Goal: Feedback & Contribution: Leave review/rating

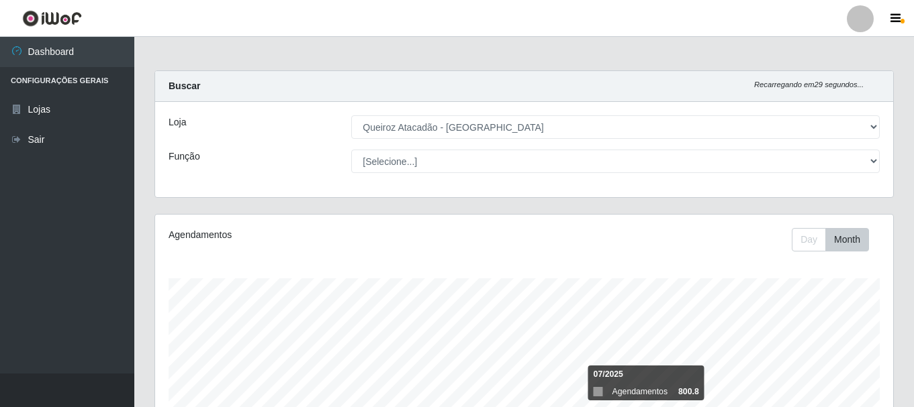
select select "464"
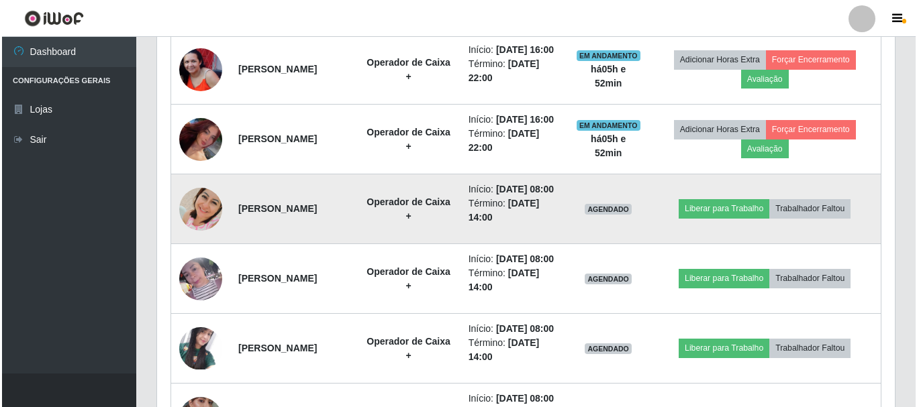
scroll to position [685, 0]
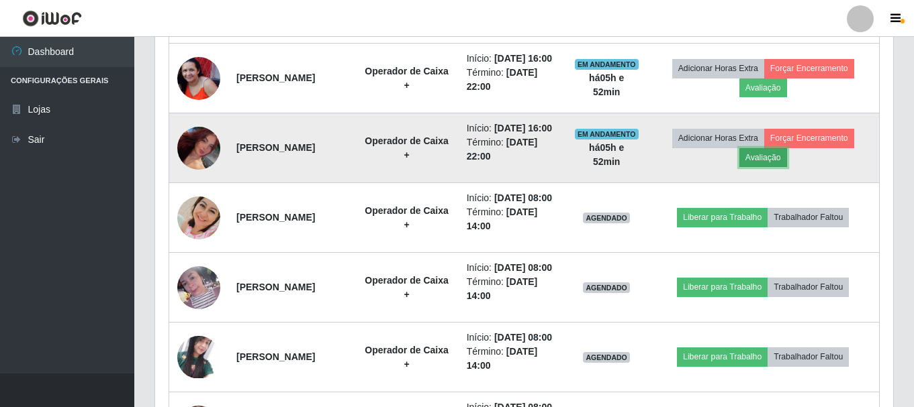
click at [763, 167] on button "Avaliação" at bounding box center [763, 157] width 48 height 19
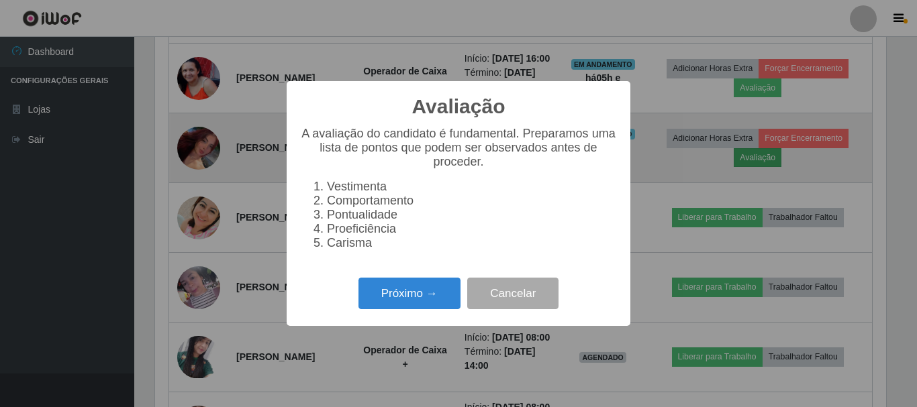
scroll to position [279, 731]
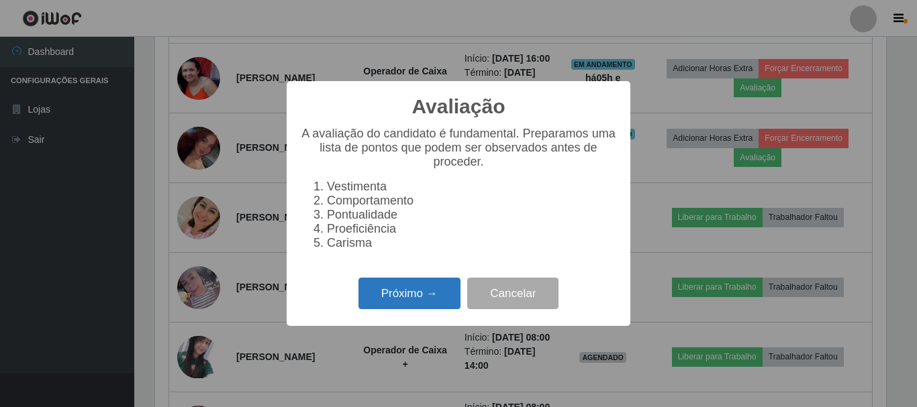
click at [454, 309] on button "Próximo →" at bounding box center [409, 294] width 102 height 32
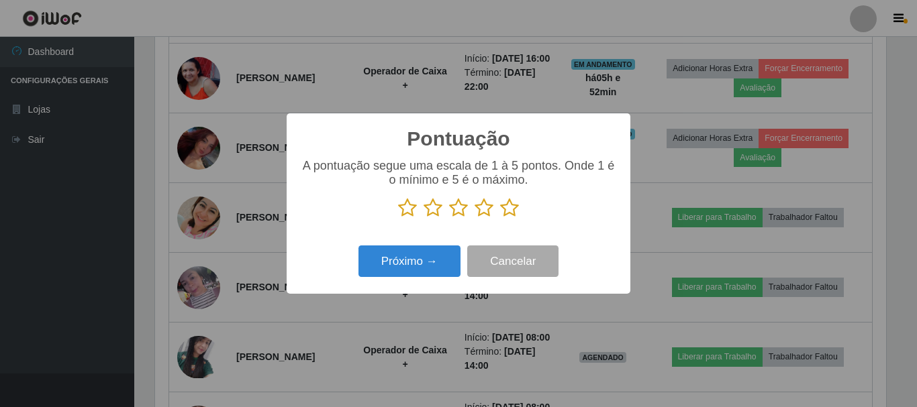
scroll to position [671013, 670561]
click at [506, 211] on icon at bounding box center [509, 208] width 19 height 20
click at [500, 218] on input "radio" at bounding box center [500, 218] width 0 height 0
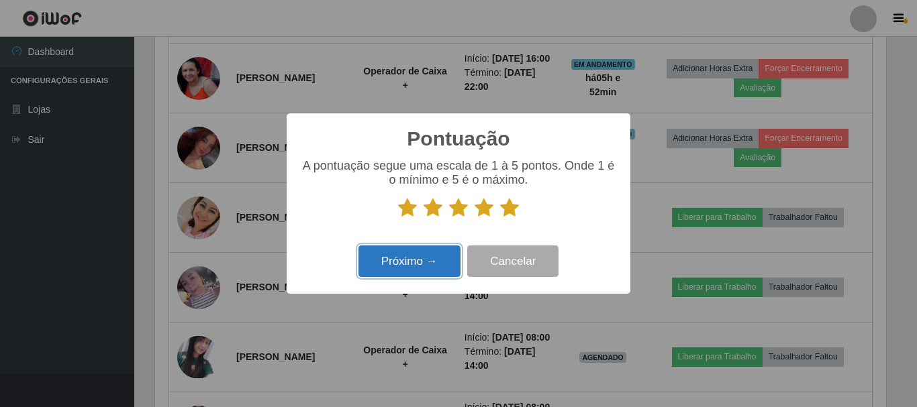
click at [410, 260] on button "Próximo →" at bounding box center [409, 262] width 102 height 32
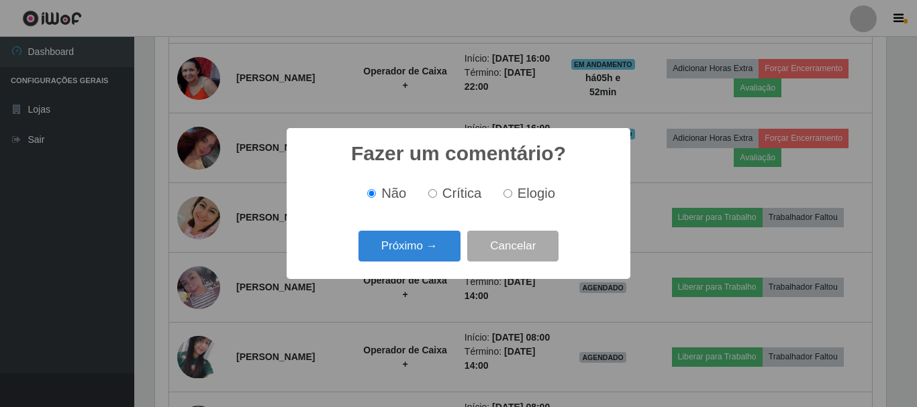
click at [512, 194] on label "Elogio" at bounding box center [526, 193] width 57 height 15
click at [512, 194] on input "Elogio" at bounding box center [507, 193] width 9 height 9
radio input "true"
click at [416, 251] on button "Próximo →" at bounding box center [409, 247] width 102 height 32
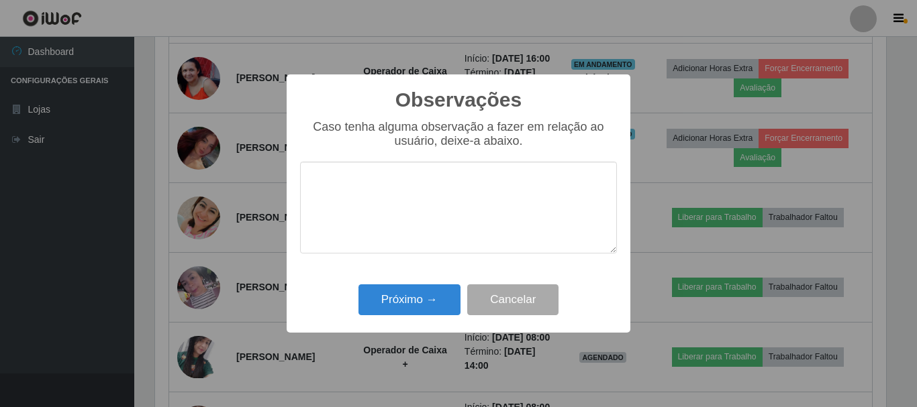
click at [463, 197] on textarea at bounding box center [458, 208] width 317 height 92
type textarea "pontual"
click at [391, 283] on div "Próximo → Cancelar" at bounding box center [458, 300] width 317 height 38
click at [394, 295] on button "Próximo →" at bounding box center [409, 301] width 102 height 32
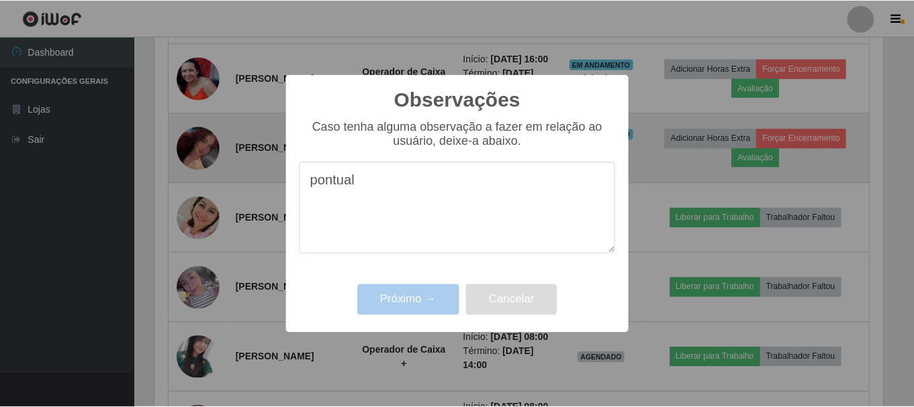
scroll to position [279, 738]
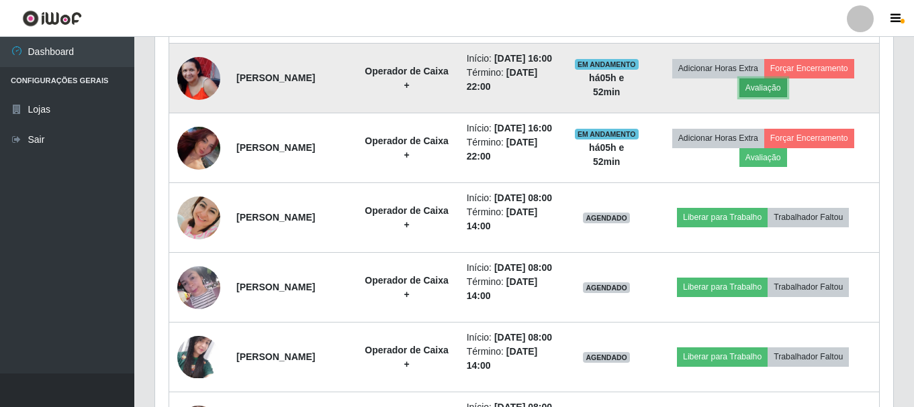
click at [759, 97] on button "Avaliação" at bounding box center [763, 88] width 48 height 19
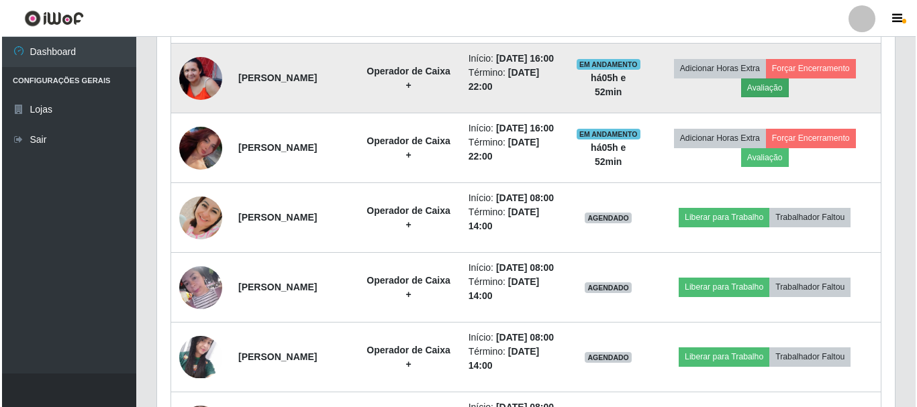
scroll to position [279, 731]
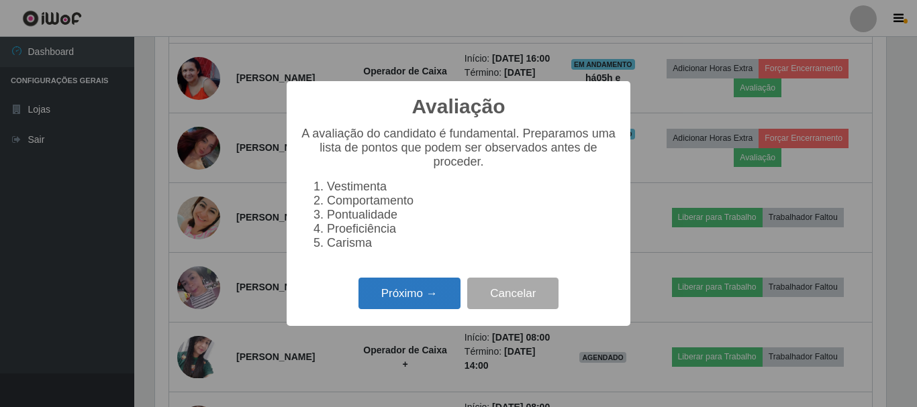
click at [436, 288] on button "Próximo →" at bounding box center [409, 294] width 102 height 32
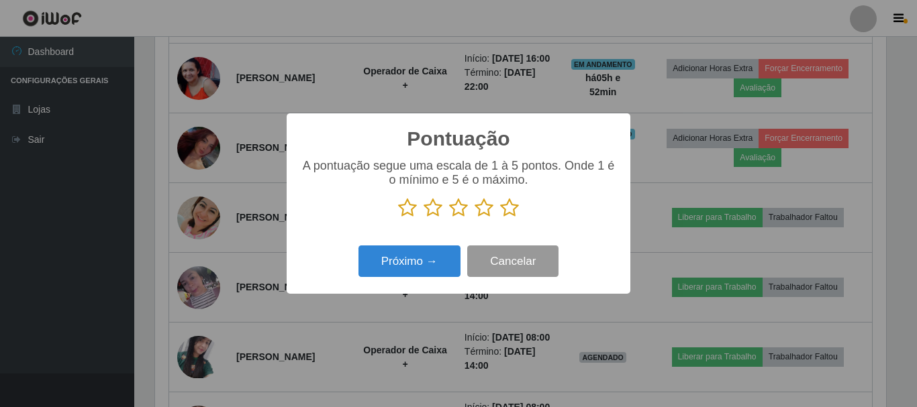
scroll to position [671013, 670561]
click at [505, 210] on icon at bounding box center [509, 208] width 19 height 20
click at [500, 218] on input "radio" at bounding box center [500, 218] width 0 height 0
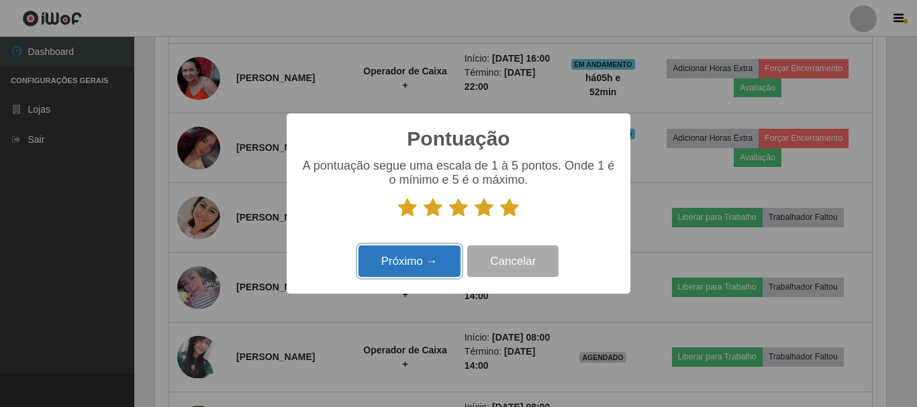
click at [424, 248] on button "Próximo →" at bounding box center [409, 262] width 102 height 32
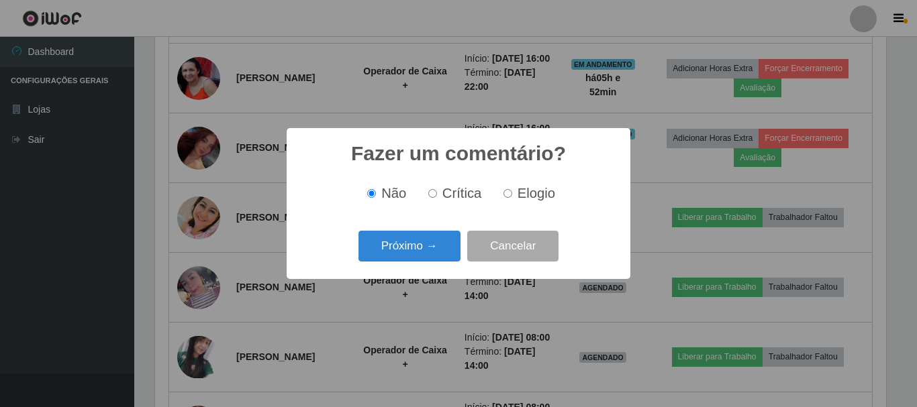
drag, startPoint x: 513, startPoint y: 197, endPoint x: 437, endPoint y: 234, distance: 84.4
click at [512, 197] on label "Elogio" at bounding box center [526, 193] width 57 height 15
click at [512, 197] on input "Elogio" at bounding box center [507, 193] width 9 height 9
radio input "true"
click at [422, 246] on button "Próximo →" at bounding box center [409, 247] width 102 height 32
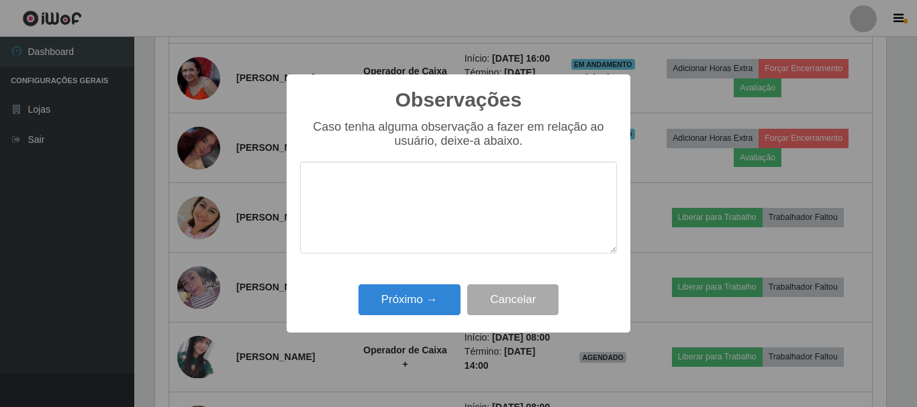
click at [424, 222] on textarea at bounding box center [458, 208] width 317 height 92
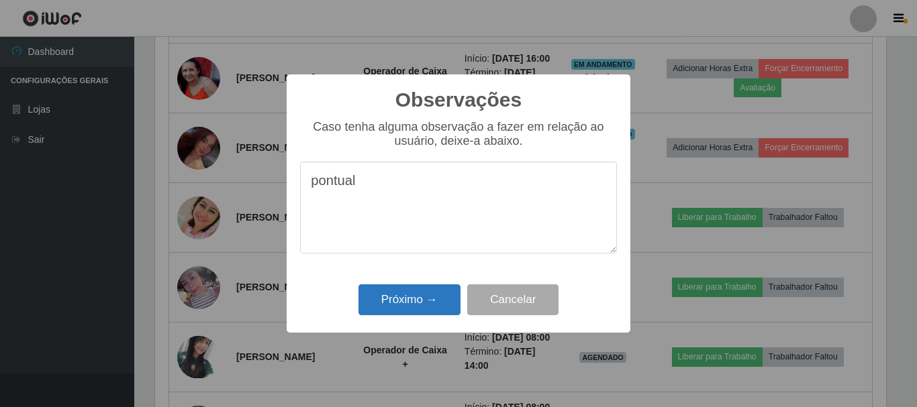
type textarea "pontual"
click at [412, 301] on button "Próximo →" at bounding box center [409, 301] width 102 height 32
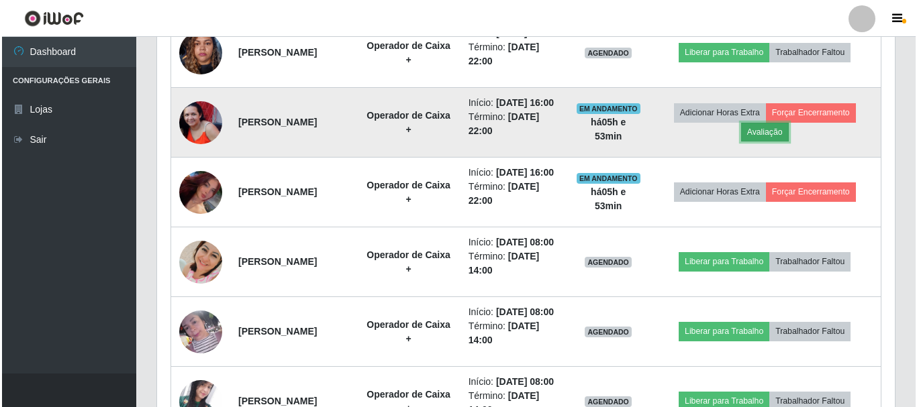
scroll to position [550, 0]
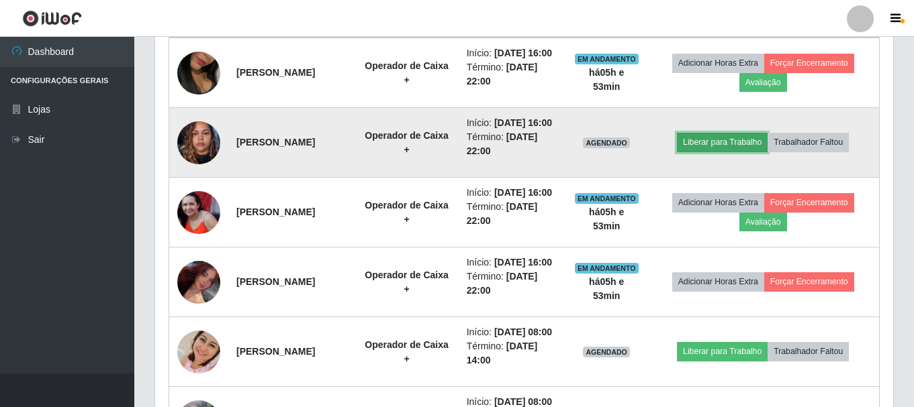
click at [762, 152] on button "Liberar para Trabalho" at bounding box center [722, 142] width 91 height 19
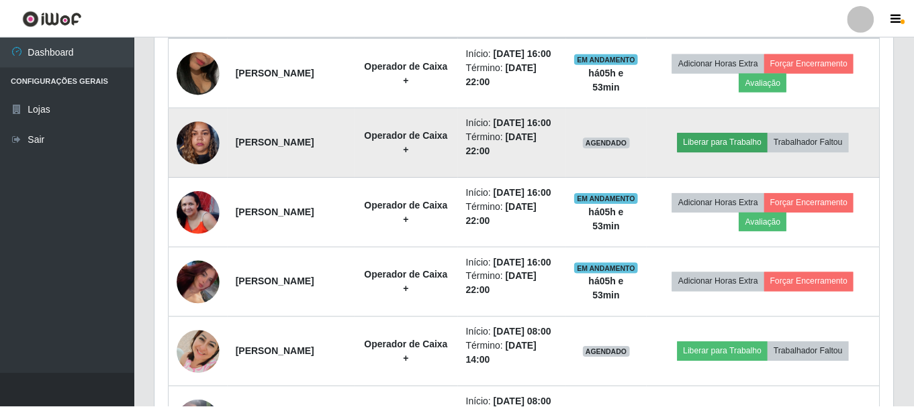
scroll to position [279, 731]
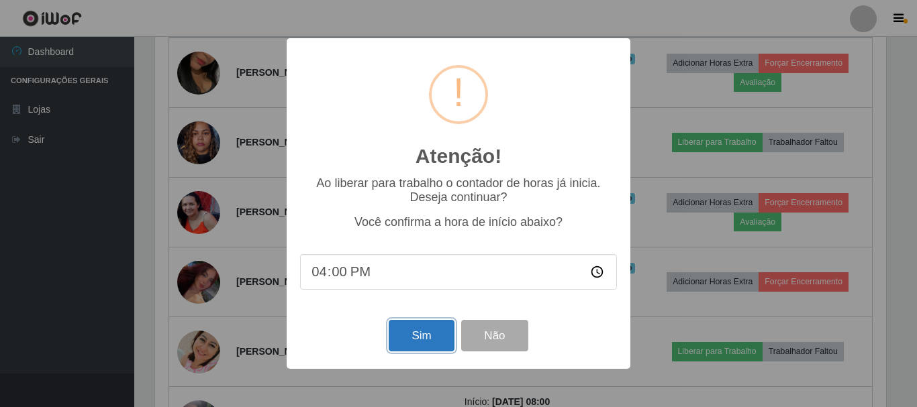
click at [409, 344] on button "Sim" at bounding box center [421, 336] width 65 height 32
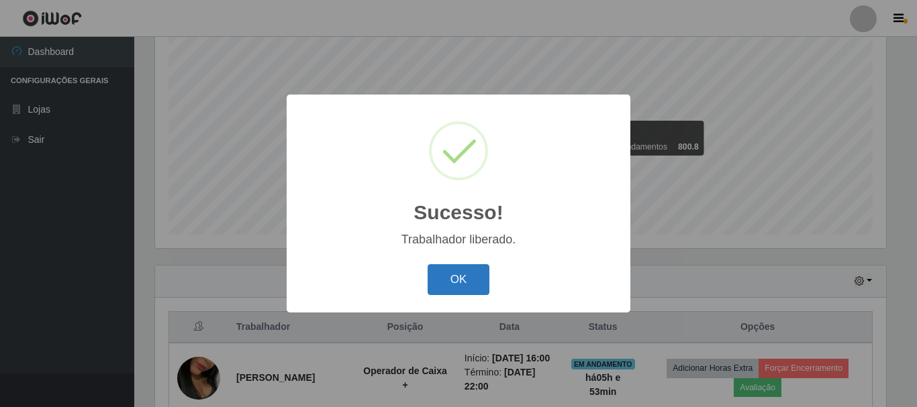
click at [465, 280] on button "OK" at bounding box center [459, 280] width 62 height 32
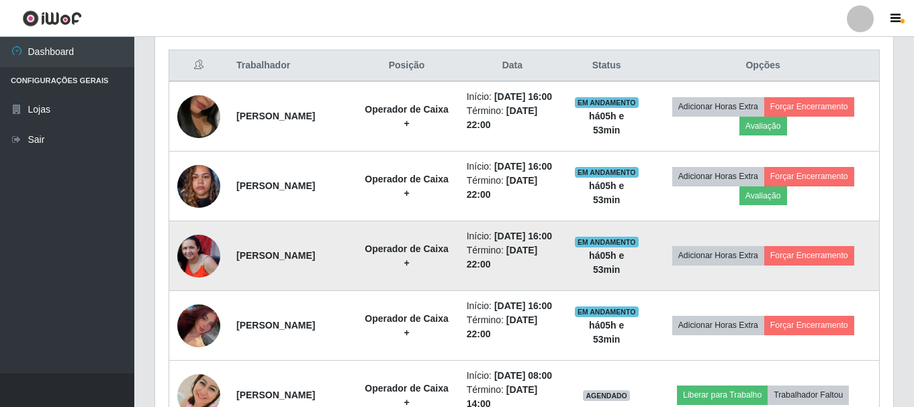
scroll to position [514, 0]
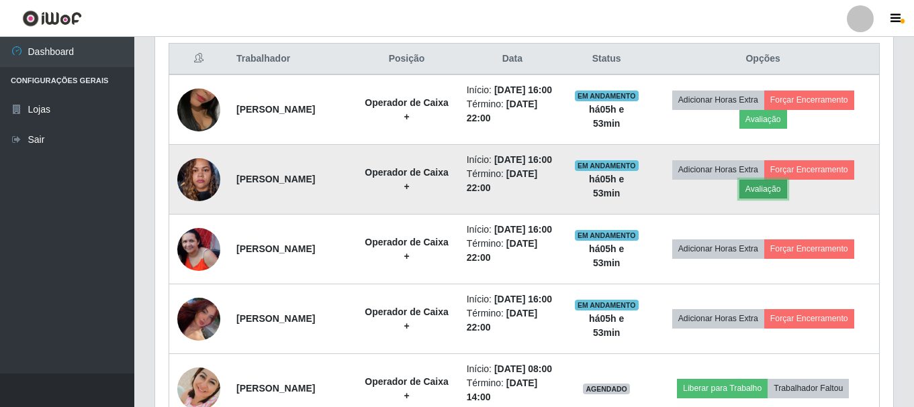
click at [769, 199] on button "Avaliação" at bounding box center [763, 189] width 48 height 19
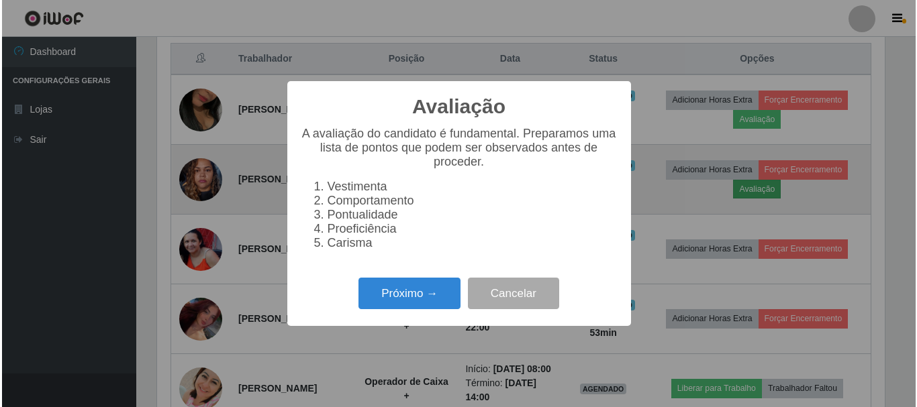
scroll to position [279, 731]
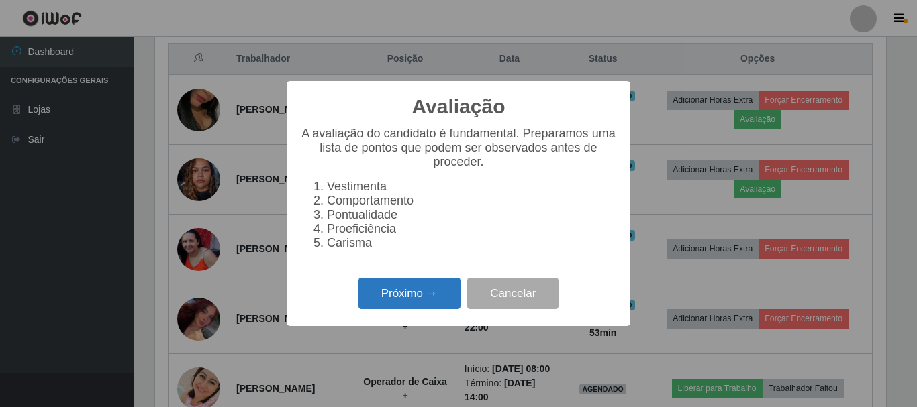
click at [435, 307] on button "Próximo →" at bounding box center [409, 294] width 102 height 32
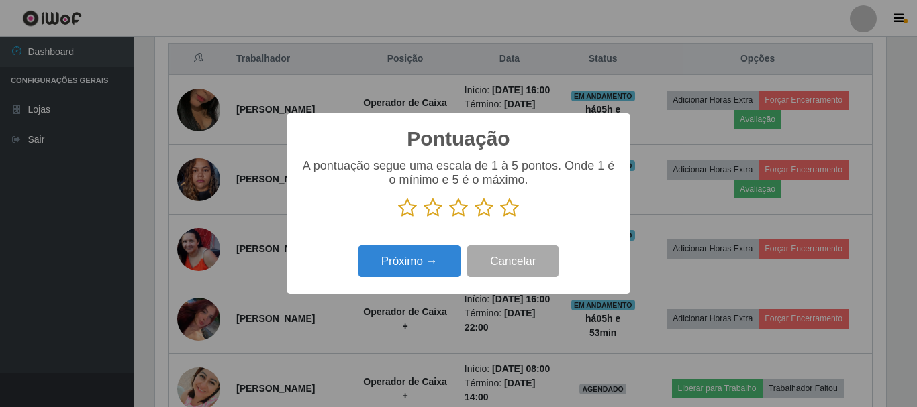
click at [512, 215] on icon at bounding box center [509, 208] width 19 height 20
click at [500, 218] on input "radio" at bounding box center [500, 218] width 0 height 0
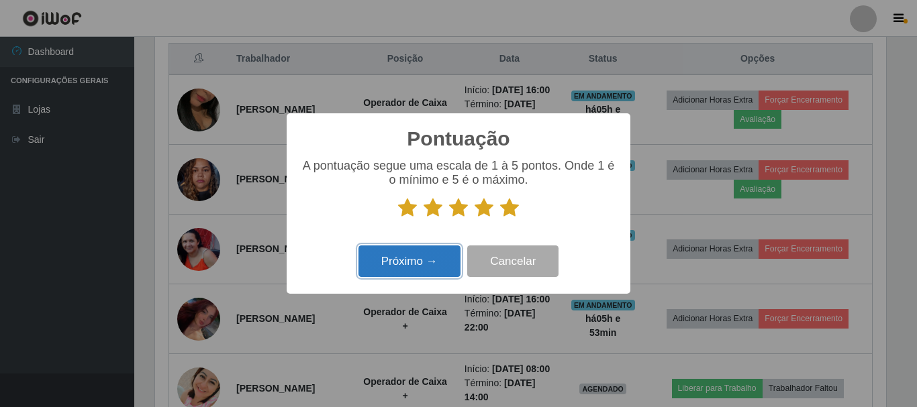
click at [446, 263] on button "Próximo →" at bounding box center [409, 262] width 102 height 32
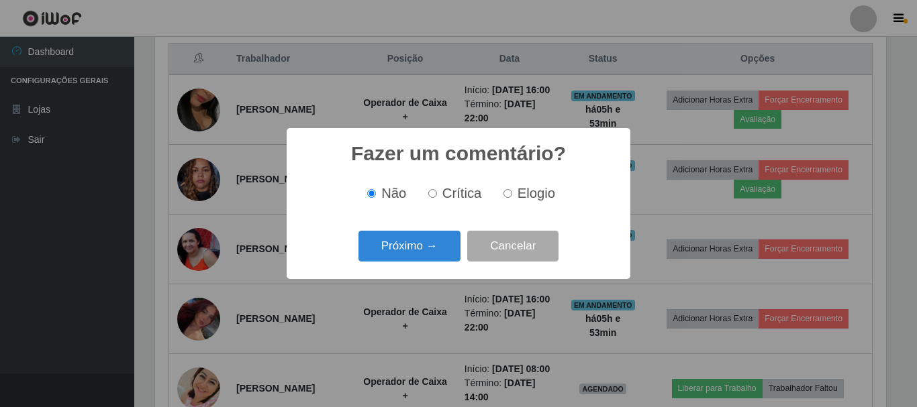
click at [511, 195] on input "Elogio" at bounding box center [507, 193] width 9 height 9
radio input "true"
click at [432, 248] on button "Próximo →" at bounding box center [409, 247] width 102 height 32
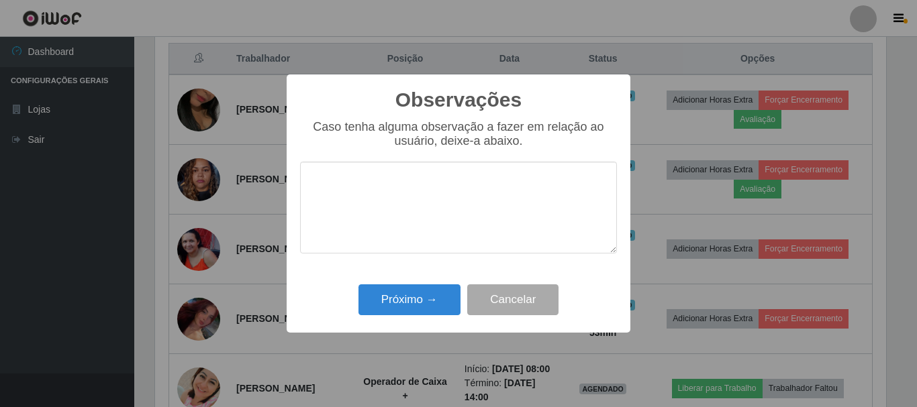
click at [442, 213] on textarea at bounding box center [458, 208] width 317 height 92
type textarea "pontual"
click at [434, 299] on button "Próximo →" at bounding box center [409, 301] width 102 height 32
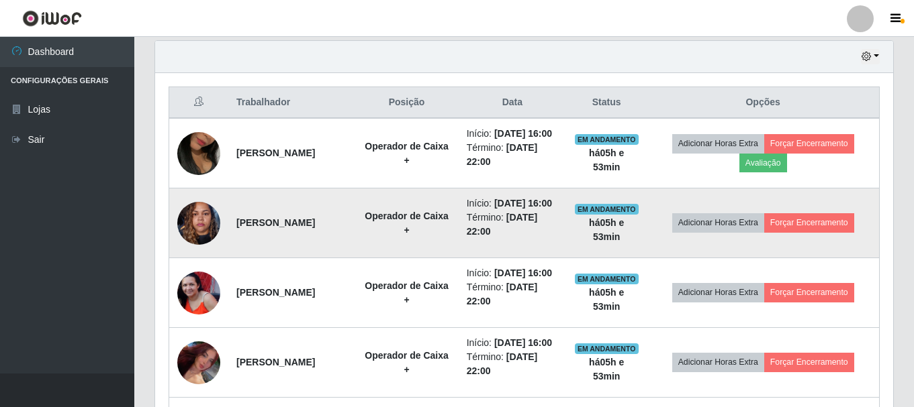
scroll to position [446, 0]
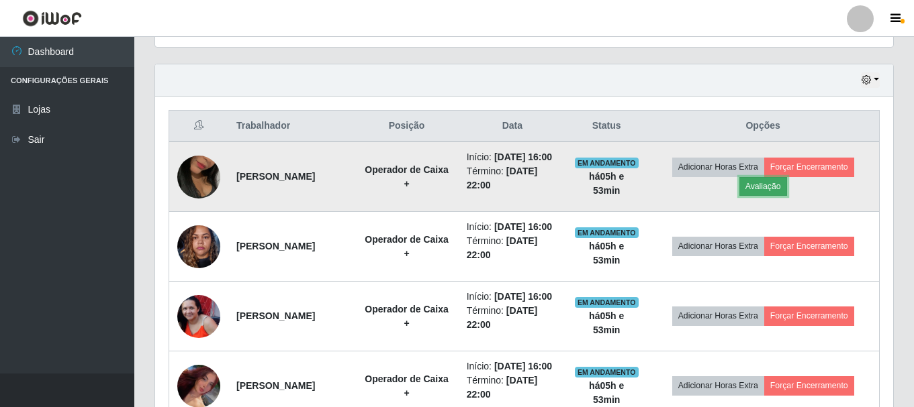
click at [787, 196] on button "Avaliação" at bounding box center [763, 186] width 48 height 19
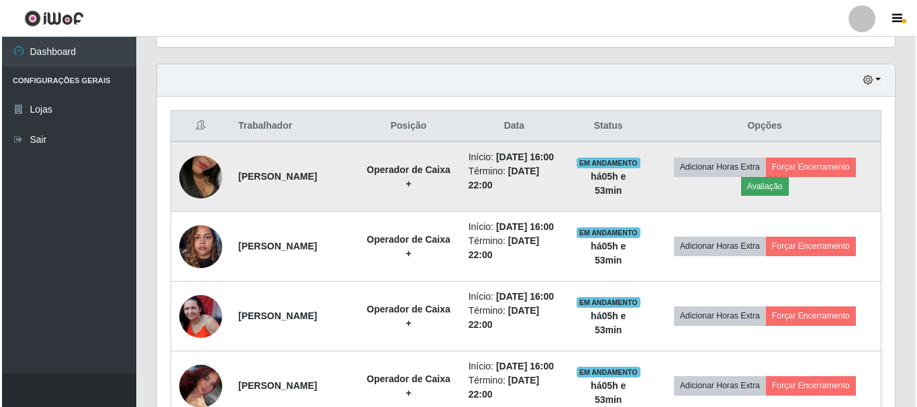
scroll to position [279, 731]
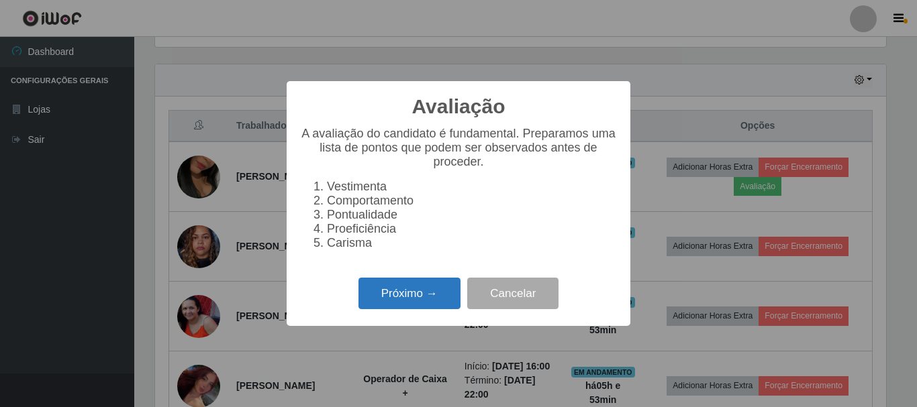
click at [435, 293] on button "Próximo →" at bounding box center [409, 294] width 102 height 32
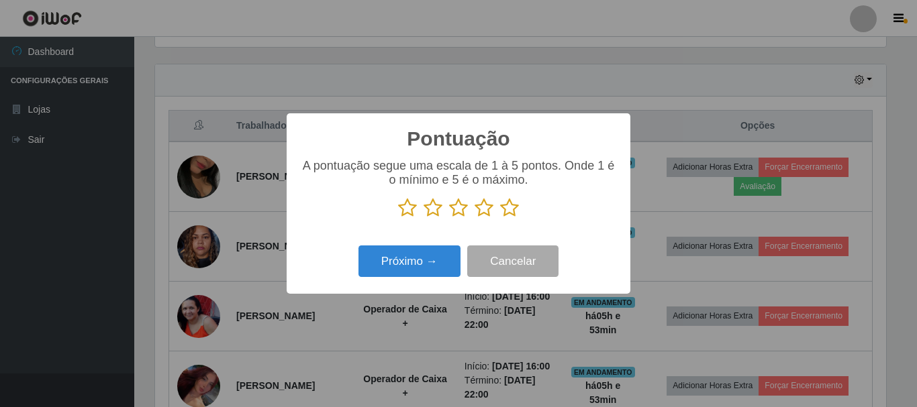
click at [514, 211] on icon at bounding box center [509, 208] width 19 height 20
click at [500, 218] on input "radio" at bounding box center [500, 218] width 0 height 0
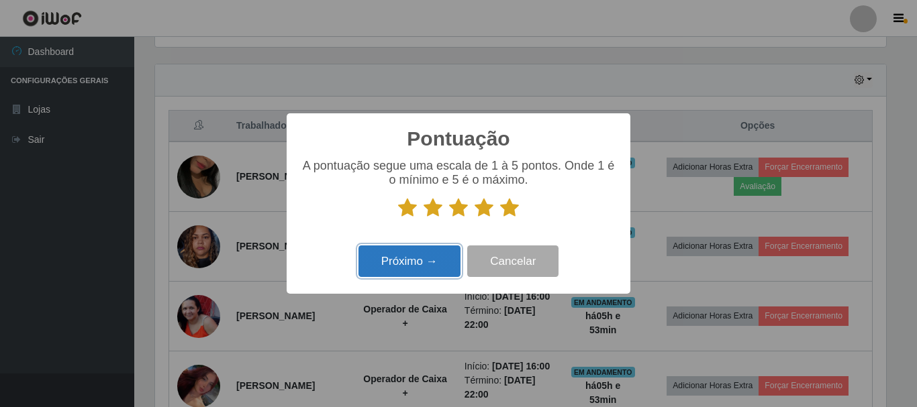
click at [431, 259] on button "Próximo →" at bounding box center [409, 262] width 102 height 32
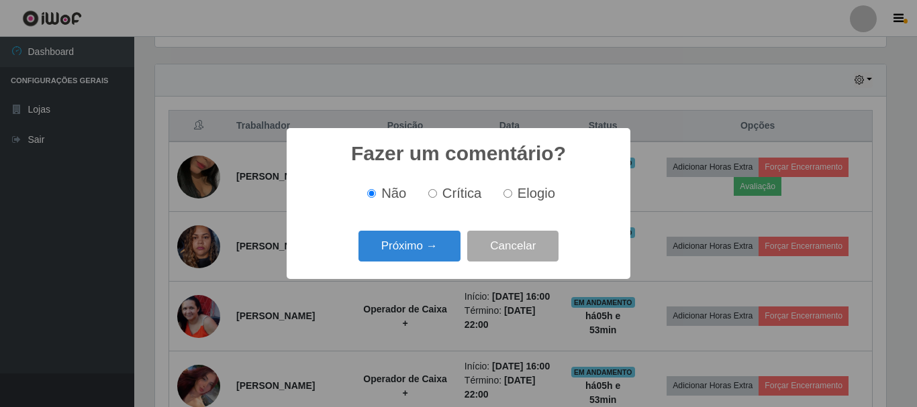
click at [505, 194] on label "Elogio" at bounding box center [526, 193] width 57 height 15
click at [505, 194] on input "Elogio" at bounding box center [507, 193] width 9 height 9
radio input "true"
click at [403, 254] on button "Próximo →" at bounding box center [409, 247] width 102 height 32
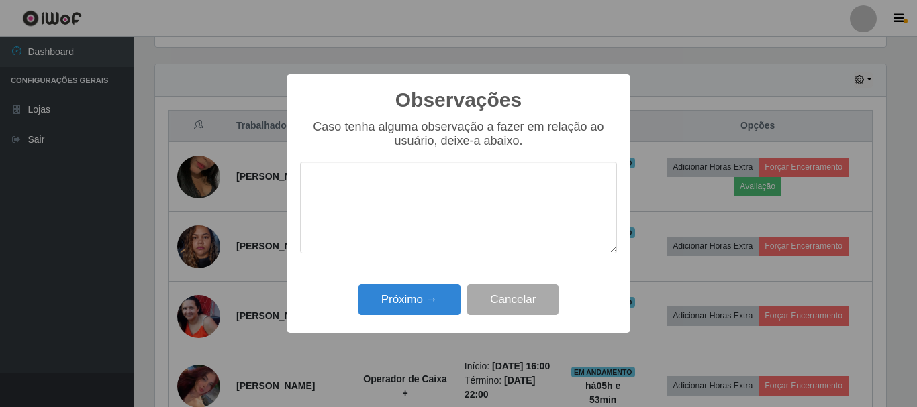
click at [484, 217] on textarea at bounding box center [458, 208] width 317 height 92
type textarea "pontual"
click at [426, 305] on button "Próximo →" at bounding box center [409, 301] width 102 height 32
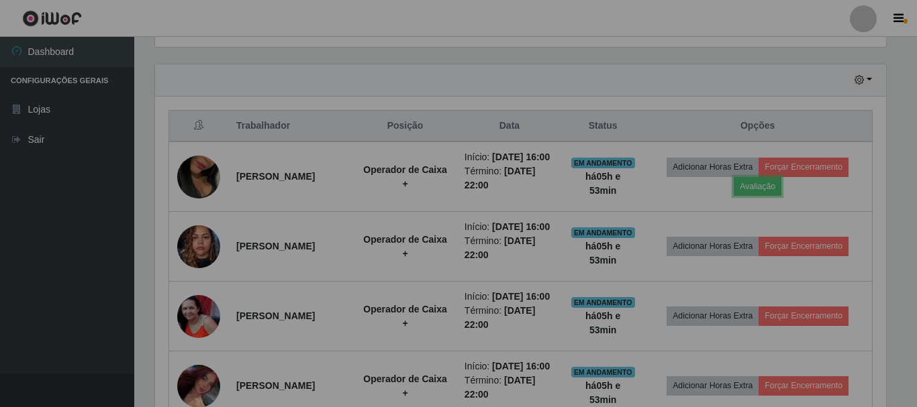
scroll to position [279, 738]
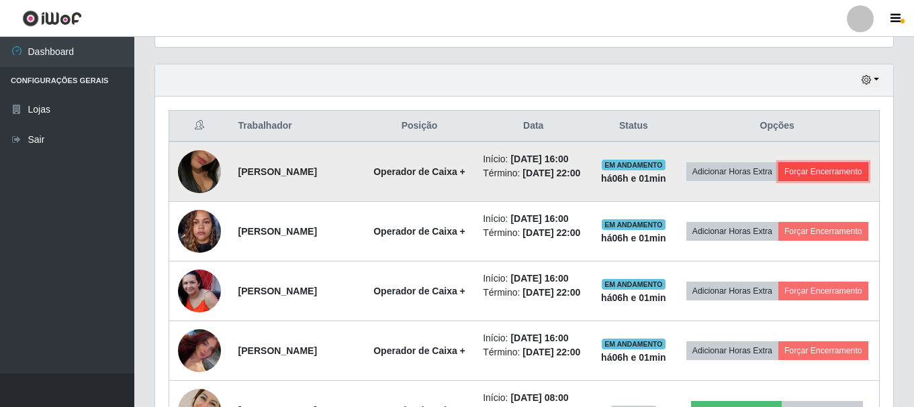
click at [804, 181] on button "Forçar Encerramento" at bounding box center [823, 171] width 90 height 19
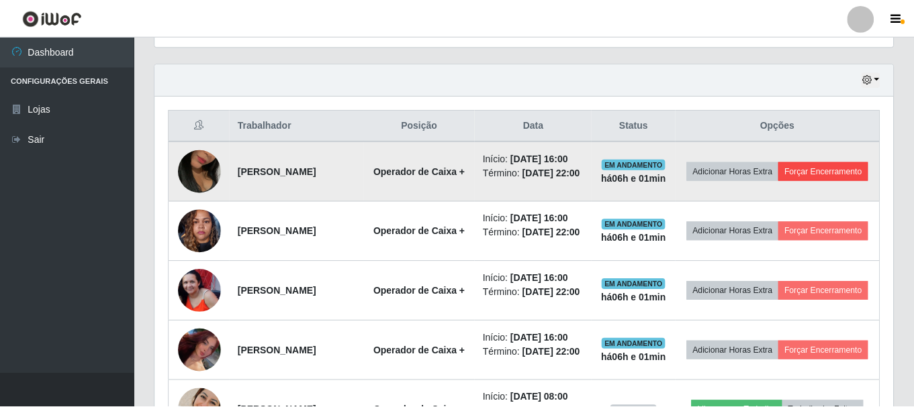
scroll to position [279, 731]
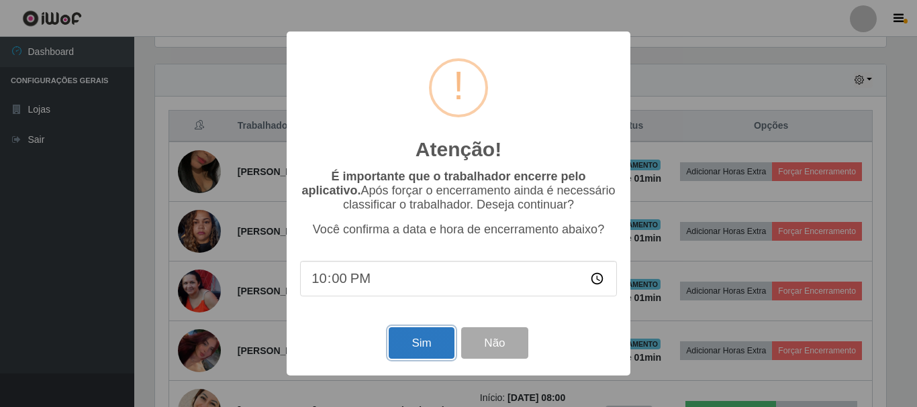
click at [423, 350] on button "Sim" at bounding box center [421, 344] width 65 height 32
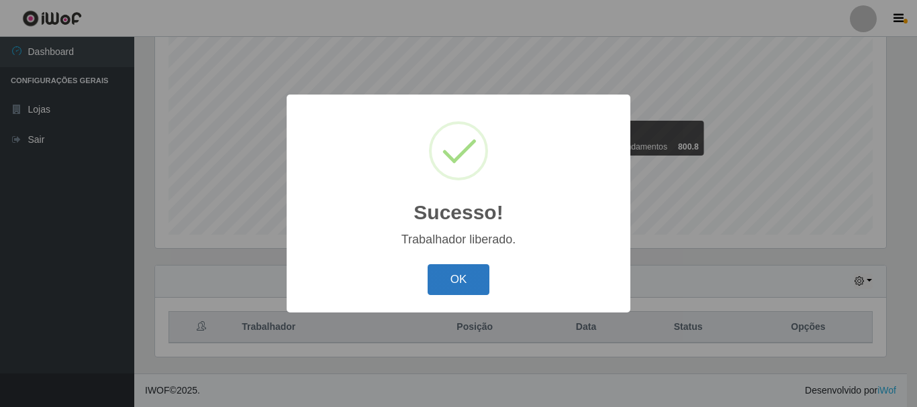
click at [483, 285] on button "OK" at bounding box center [459, 280] width 62 height 32
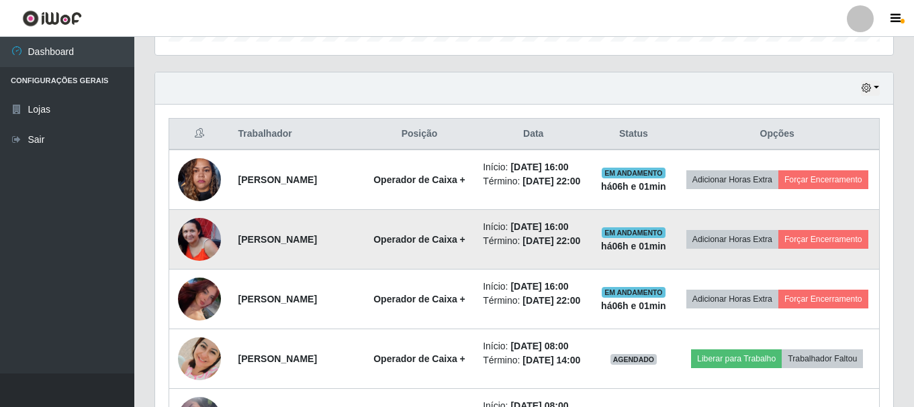
scroll to position [446, 0]
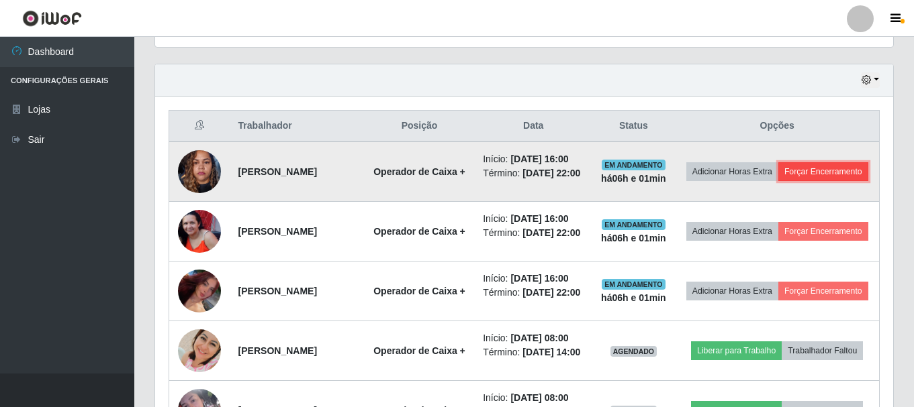
click at [790, 181] on button "Forçar Encerramento" at bounding box center [823, 171] width 90 height 19
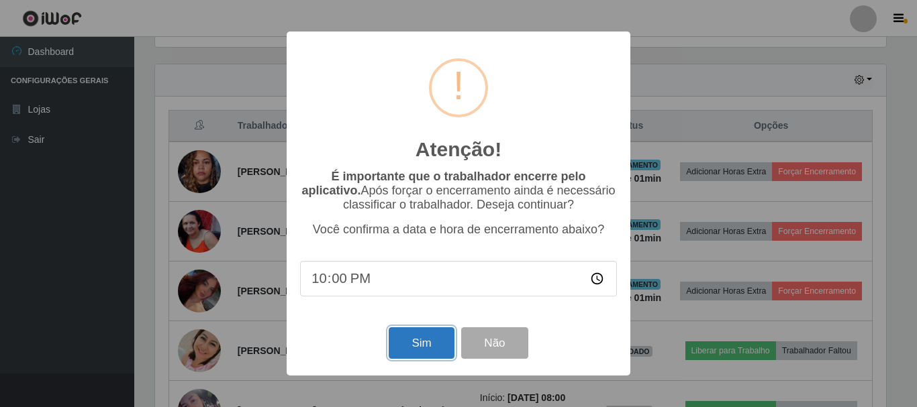
click at [411, 348] on button "Sim" at bounding box center [421, 344] width 65 height 32
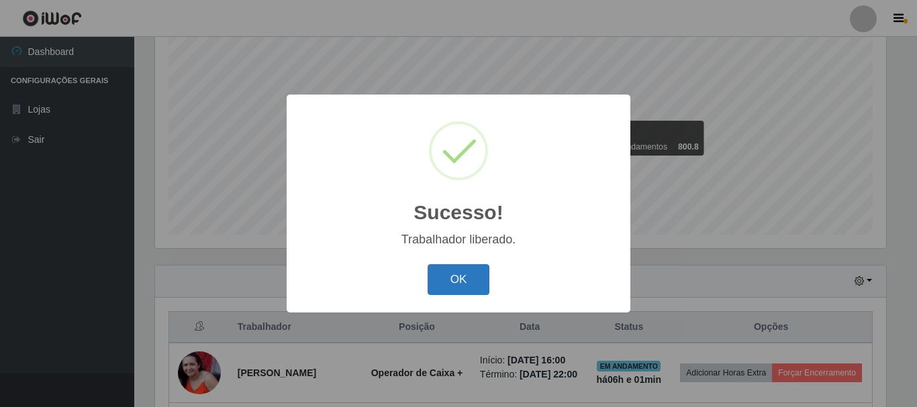
click at [472, 282] on button "OK" at bounding box center [459, 280] width 62 height 32
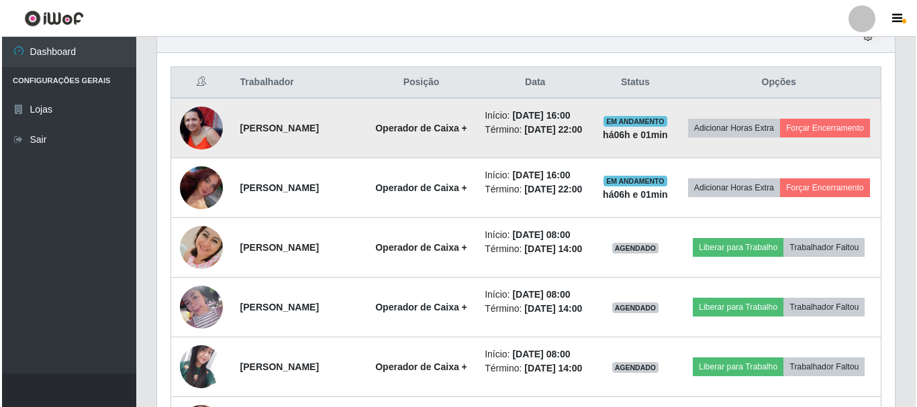
scroll to position [514, 0]
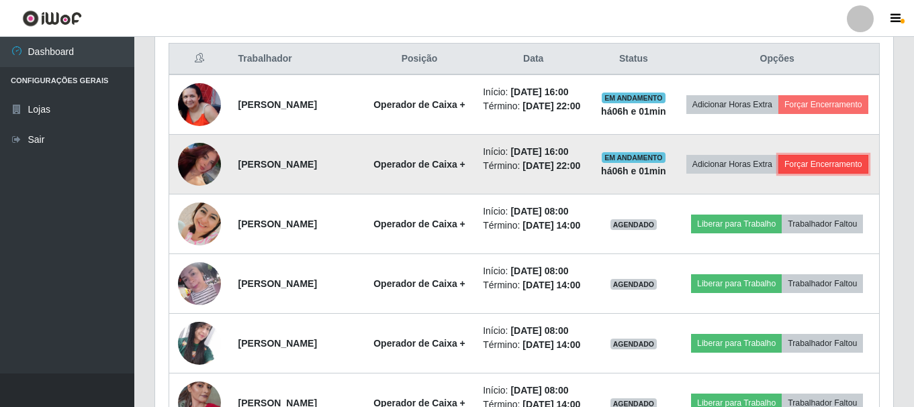
click at [778, 174] on button "Forçar Encerramento" at bounding box center [823, 164] width 90 height 19
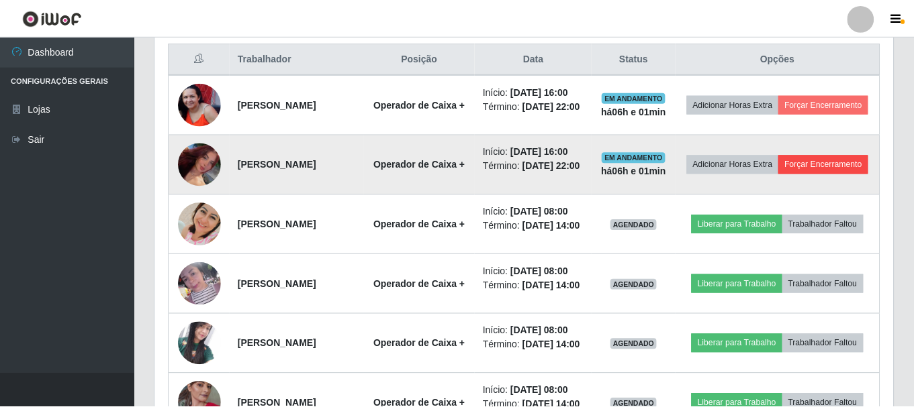
scroll to position [279, 731]
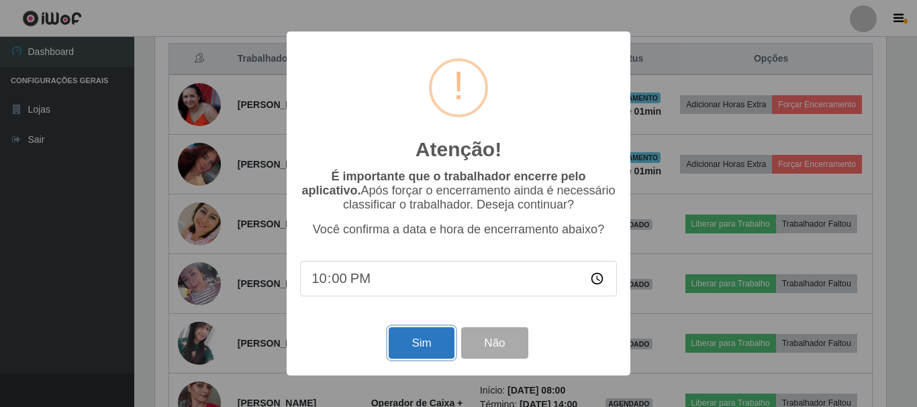
click at [438, 356] on button "Sim" at bounding box center [421, 344] width 65 height 32
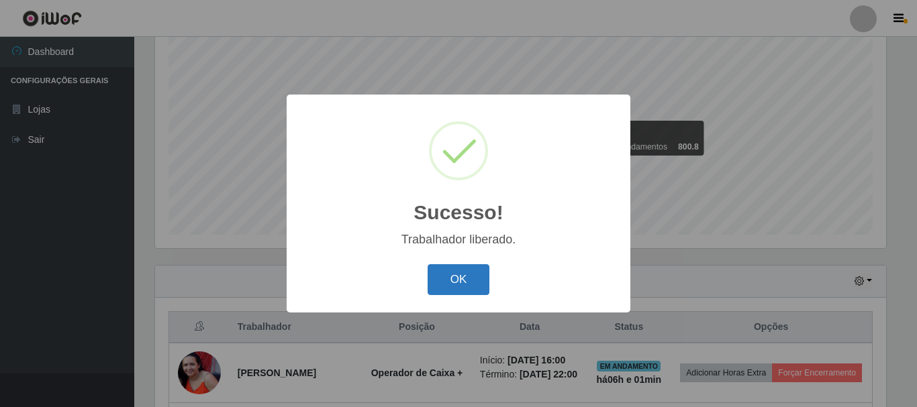
click at [461, 284] on button "OK" at bounding box center [459, 280] width 62 height 32
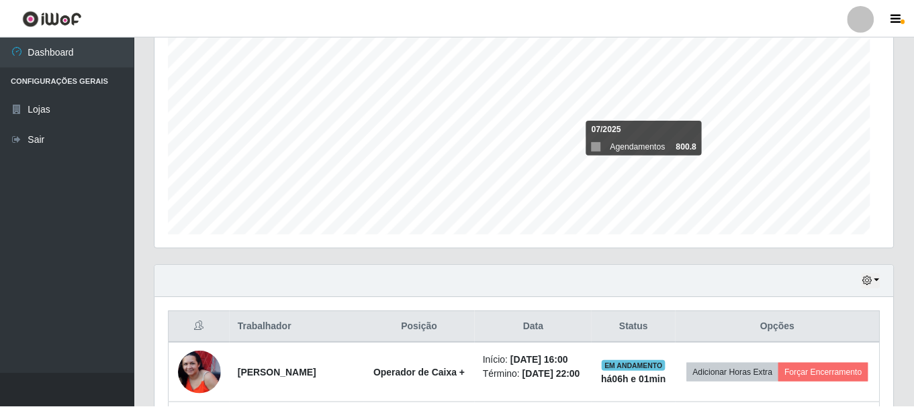
scroll to position [0, 0]
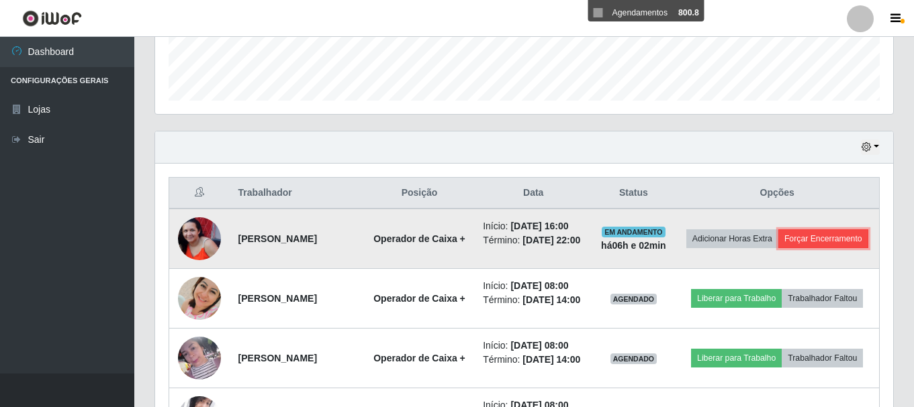
click at [785, 248] on button "Forçar Encerramento" at bounding box center [823, 239] width 90 height 19
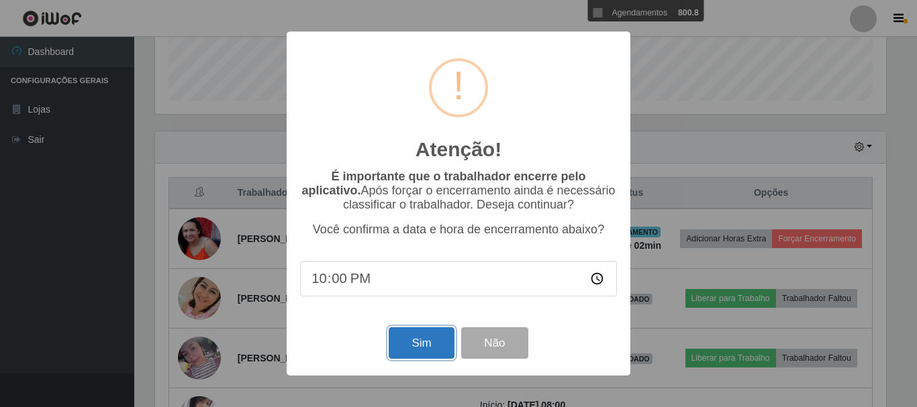
click at [409, 353] on button "Sim" at bounding box center [421, 344] width 65 height 32
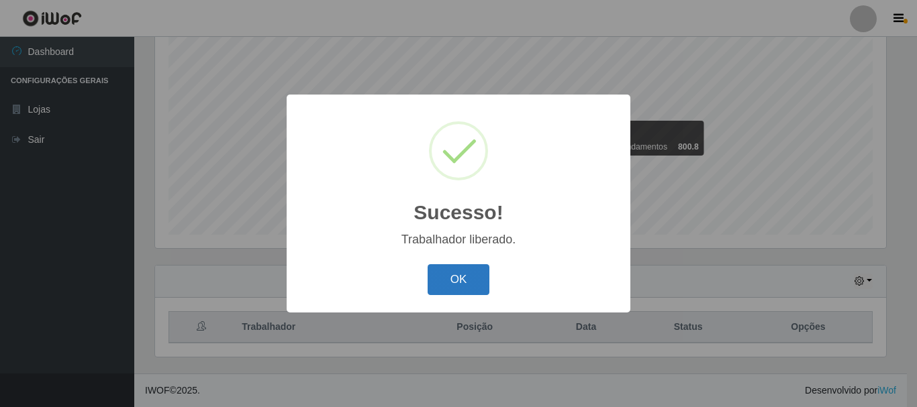
click at [436, 290] on button "OK" at bounding box center [459, 280] width 62 height 32
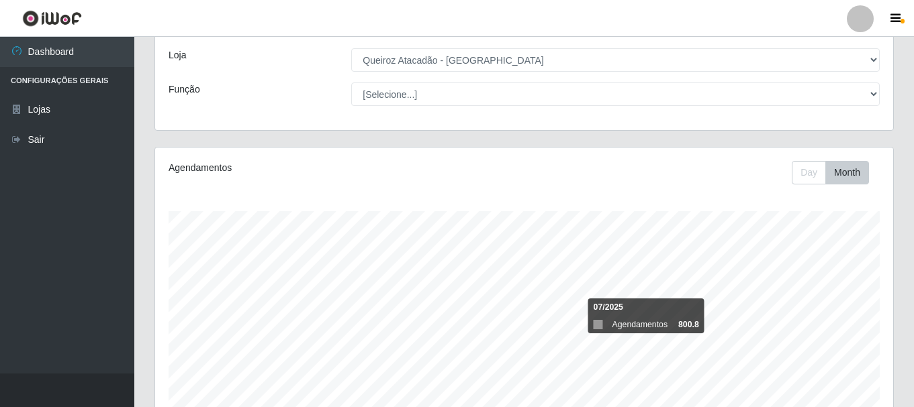
scroll to position [336, 0]
